Goal: Entertainment & Leisure: Consume media (video, audio)

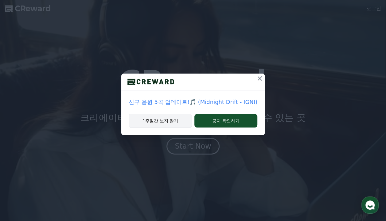
click at [172, 119] on button "1주일간 보지 않기" at bounding box center [160, 121] width 63 height 14
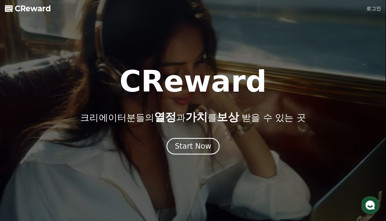
click at [368, 14] on div at bounding box center [193, 110] width 386 height 221
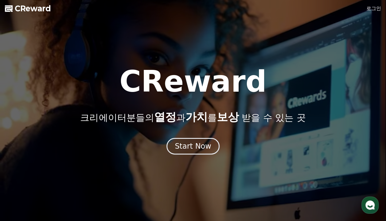
click at [373, 10] on link "로그인" at bounding box center [373, 8] width 15 height 7
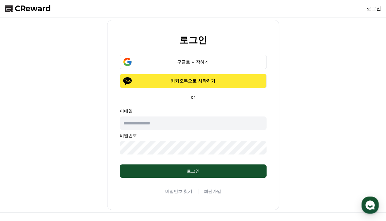
click at [201, 83] on p "카카오톡으로 시작하기" at bounding box center [193, 81] width 129 height 6
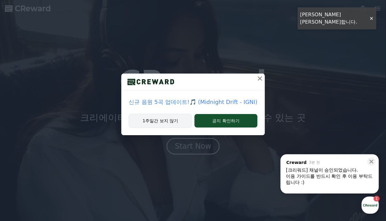
click at [159, 120] on button "1주일간 보지 않기" at bounding box center [160, 121] width 63 height 14
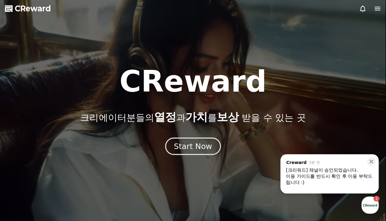
click at [207, 148] on div "Start Now" at bounding box center [193, 146] width 38 height 10
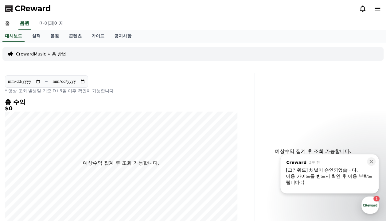
click at [51, 25] on link "마이페이지" at bounding box center [51, 23] width 34 height 13
select select "**********"
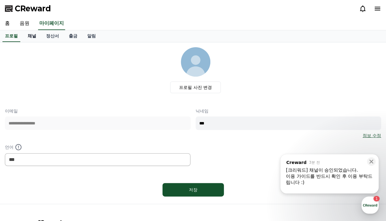
click at [39, 34] on link "채널" at bounding box center [32, 36] width 18 height 12
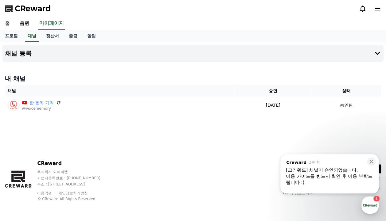
click at [334, 173] on div "[크리워드] 채널이 승인되었습니다." at bounding box center [329, 170] width 87 height 6
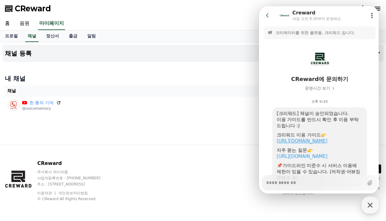
click at [324, 139] on link "https://creward.net/music/guide/android" at bounding box center [302, 141] width 51 height 6
type textarea "*"
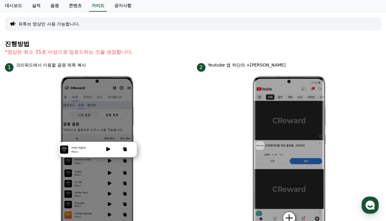
scroll to position [14, 0]
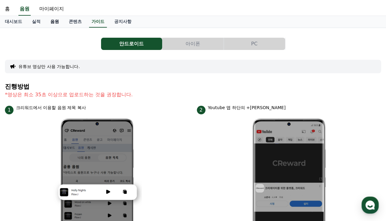
click at [57, 18] on link "음원" at bounding box center [54, 22] width 18 height 12
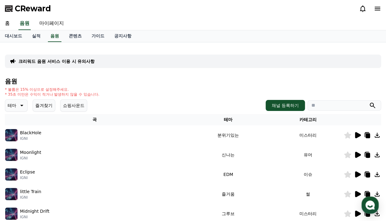
click at [178, 12] on div "CReward" at bounding box center [193, 8] width 386 height 17
click at [228, 133] on td "분위기있는" at bounding box center [228, 136] width 88 height 20
click at [354, 133] on icon at bounding box center [357, 135] width 7 height 7
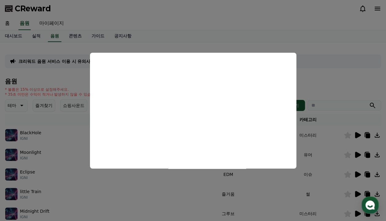
drag, startPoint x: 182, startPoint y: 18, endPoint x: 262, endPoint y: 66, distance: 92.8
click at [182, 19] on button "close modal" at bounding box center [193, 110] width 386 height 221
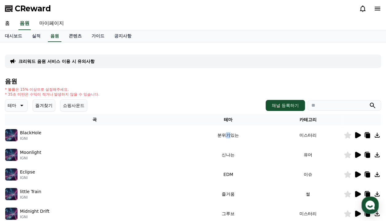
click at [310, 52] on div "크리워드 음원 서비스 이용 시 유의사항 음원 * 볼륨은 15% 이상으로 설정해주세요. * 35초 미만은 수익이 적거나 발생하지 않을 수 있습니…" at bounding box center [193, 190] width 376 height 287
click at [18, 105] on icon at bounding box center [21, 105] width 7 height 7
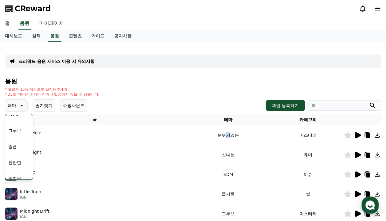
scroll to position [192, 0]
click at [16, 154] on button "슬픈" at bounding box center [13, 154] width 14 height 14
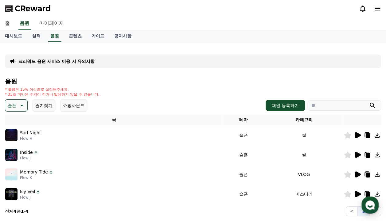
click at [357, 134] on icon at bounding box center [358, 135] width 6 height 6
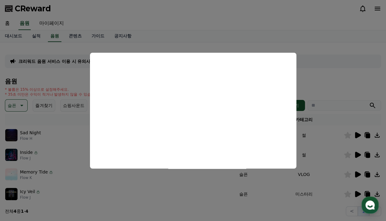
click at [74, 150] on button "close modal" at bounding box center [193, 110] width 386 height 221
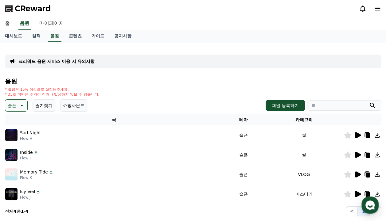
click at [356, 155] on icon at bounding box center [358, 155] width 6 height 6
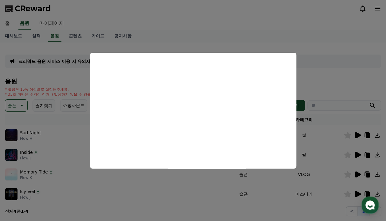
click at [362, 54] on button "close modal" at bounding box center [193, 110] width 386 height 221
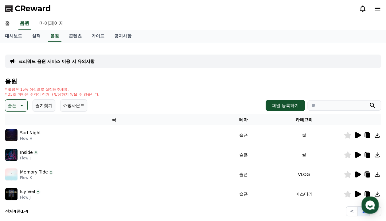
click at [358, 170] on td at bounding box center [362, 175] width 37 height 20
click at [357, 177] on icon at bounding box center [358, 175] width 6 height 6
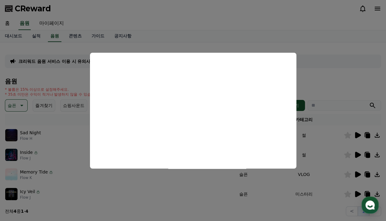
click at [70, 122] on button "close modal" at bounding box center [193, 110] width 386 height 221
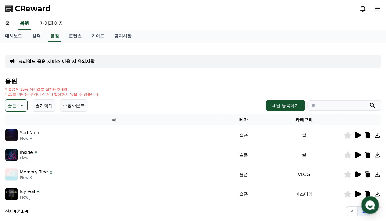
click at [357, 196] on icon at bounding box center [358, 194] width 6 height 6
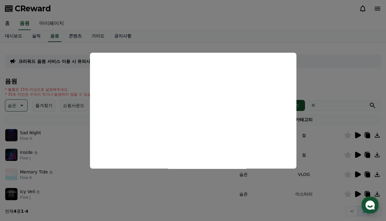
click at [199, 37] on button "close modal" at bounding box center [193, 110] width 386 height 221
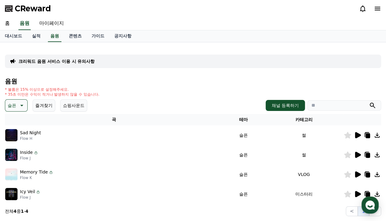
click at [360, 132] on icon at bounding box center [357, 135] width 7 height 7
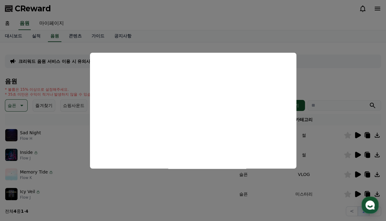
click at [268, 37] on button "close modal" at bounding box center [193, 110] width 386 height 221
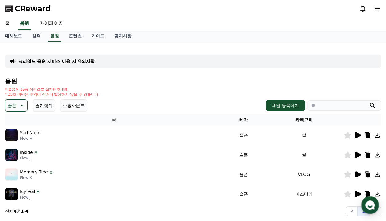
click at [360, 171] on icon at bounding box center [357, 174] width 7 height 7
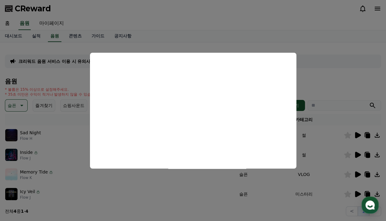
click at [347, 88] on button "close modal" at bounding box center [193, 110] width 386 height 221
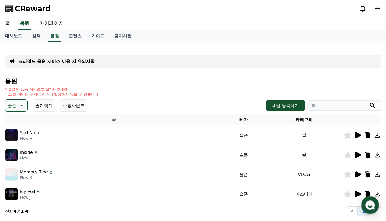
click at [345, 174] on icon at bounding box center [347, 174] width 7 height 7
